Goal: Download file/media

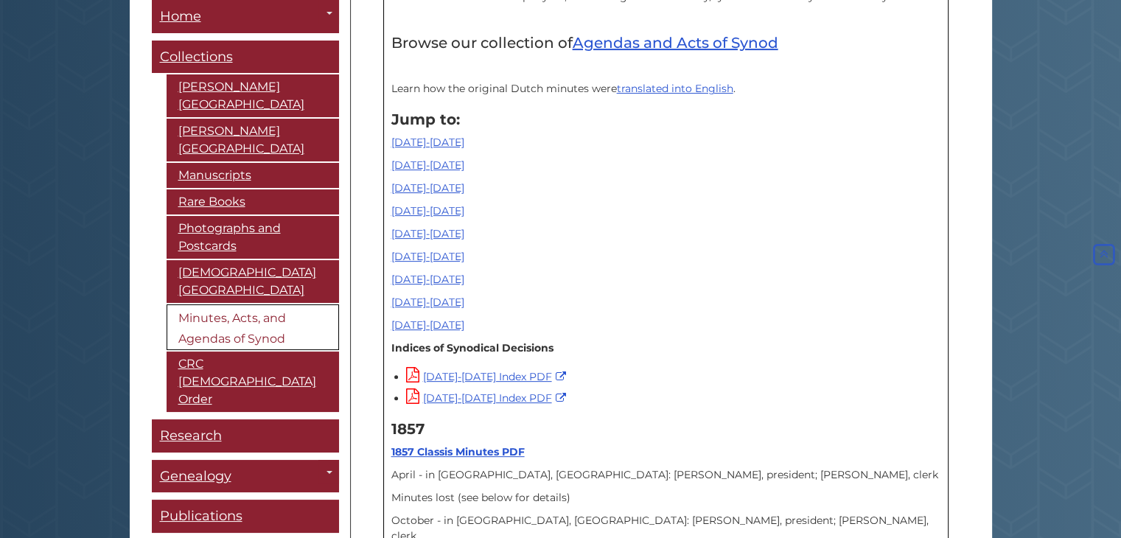
scroll to position [522, 0]
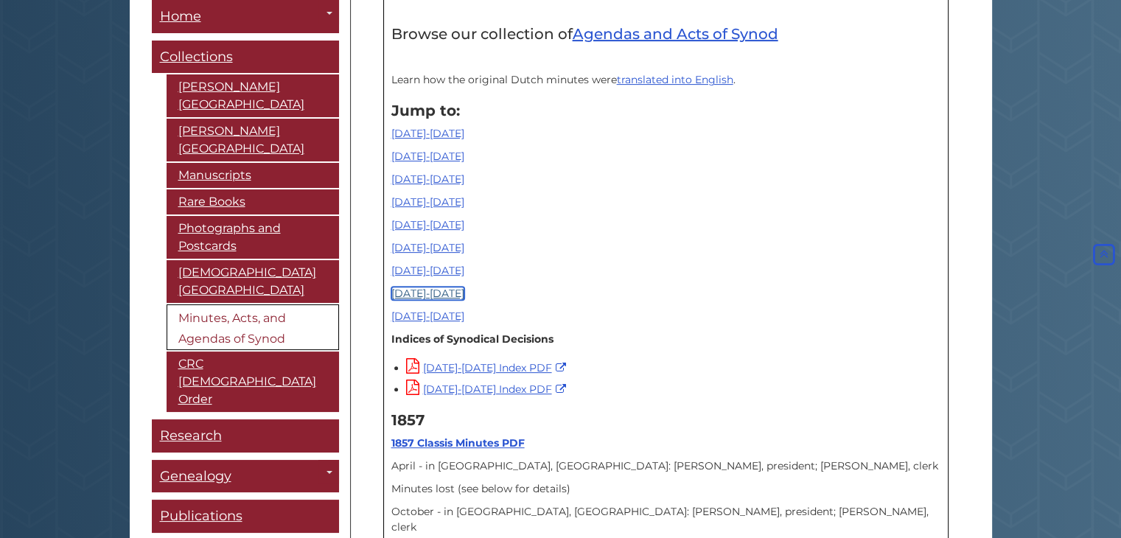
click at [421, 297] on link "[DATE]-[DATE]" at bounding box center [427, 293] width 73 height 13
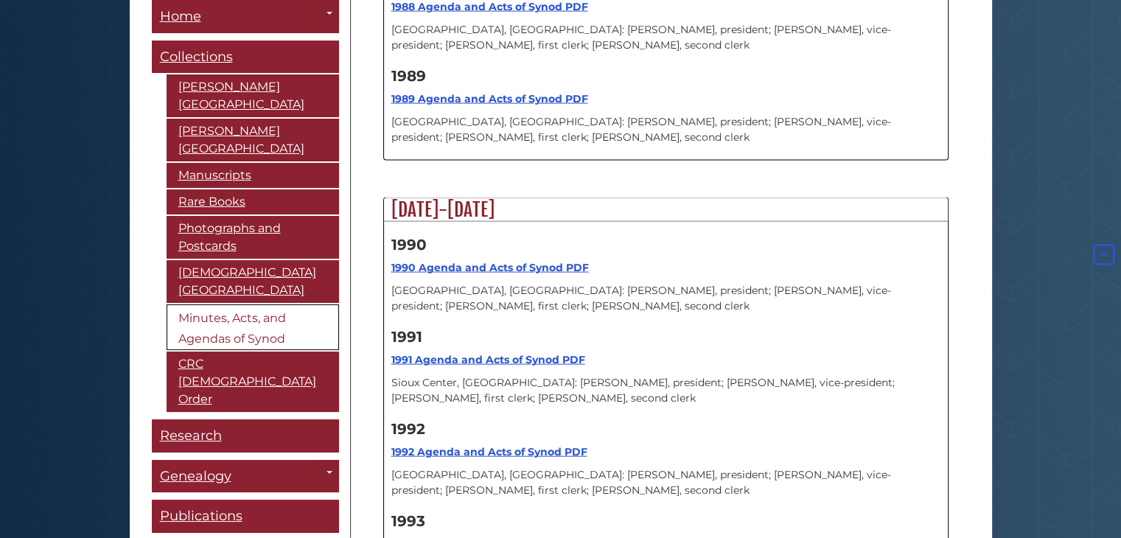
scroll to position [14381, 0]
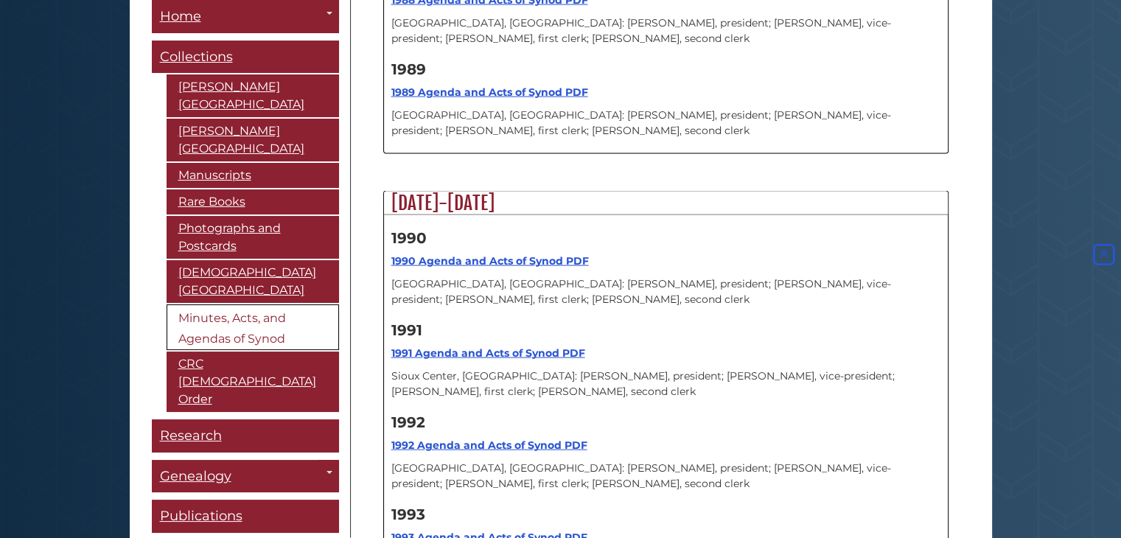
scroll to position [14360, 0]
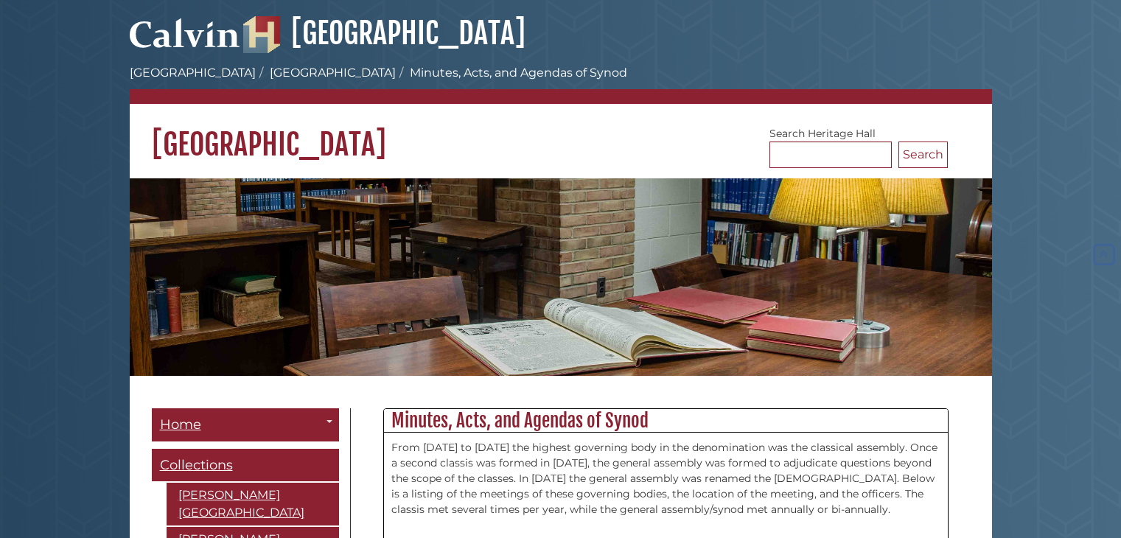
scroll to position [522, 0]
